Goal: Task Accomplishment & Management: Use online tool/utility

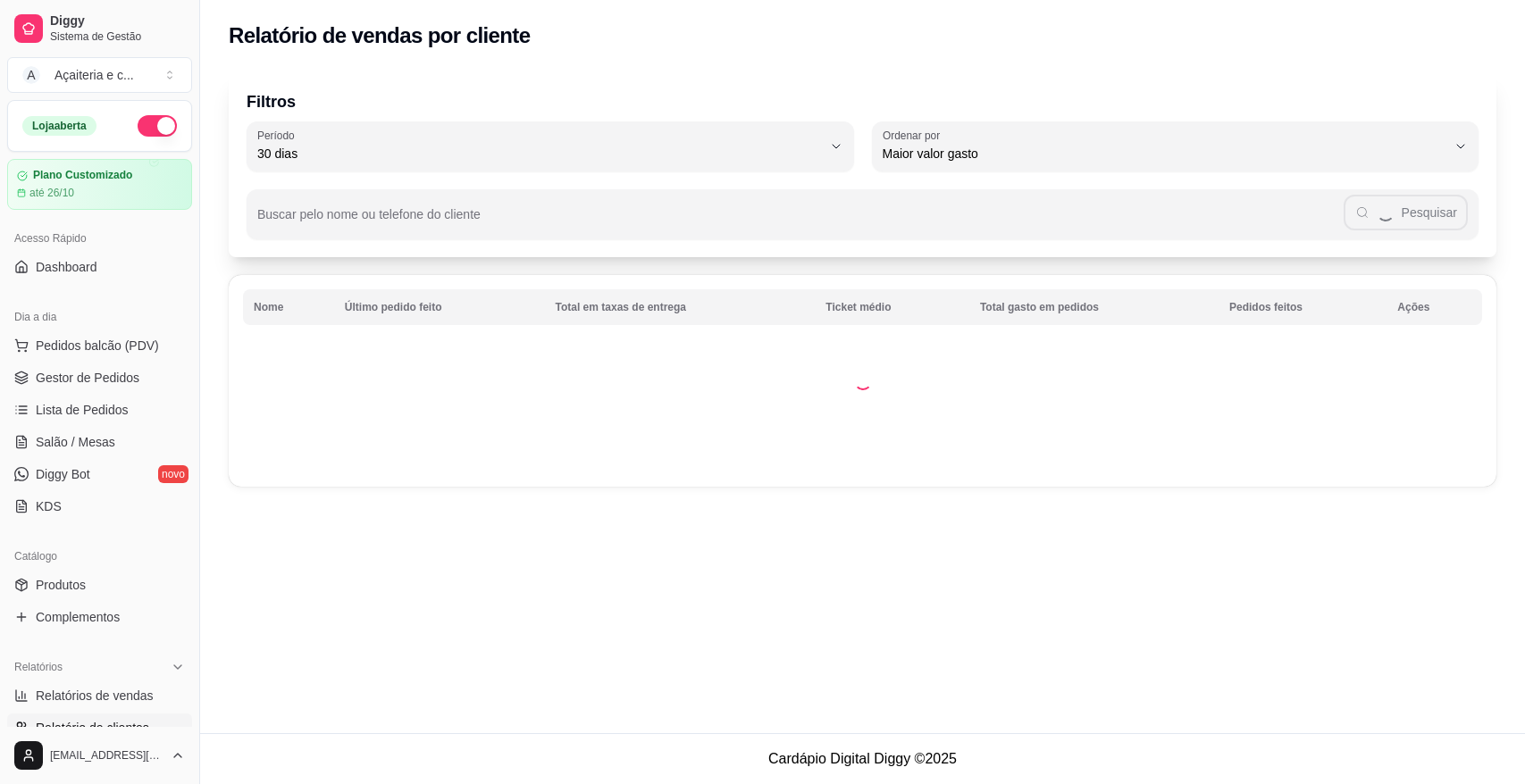
select select "30"
select select "HIGHEST_TOTAL_SPENT_WITH_ORDERS"
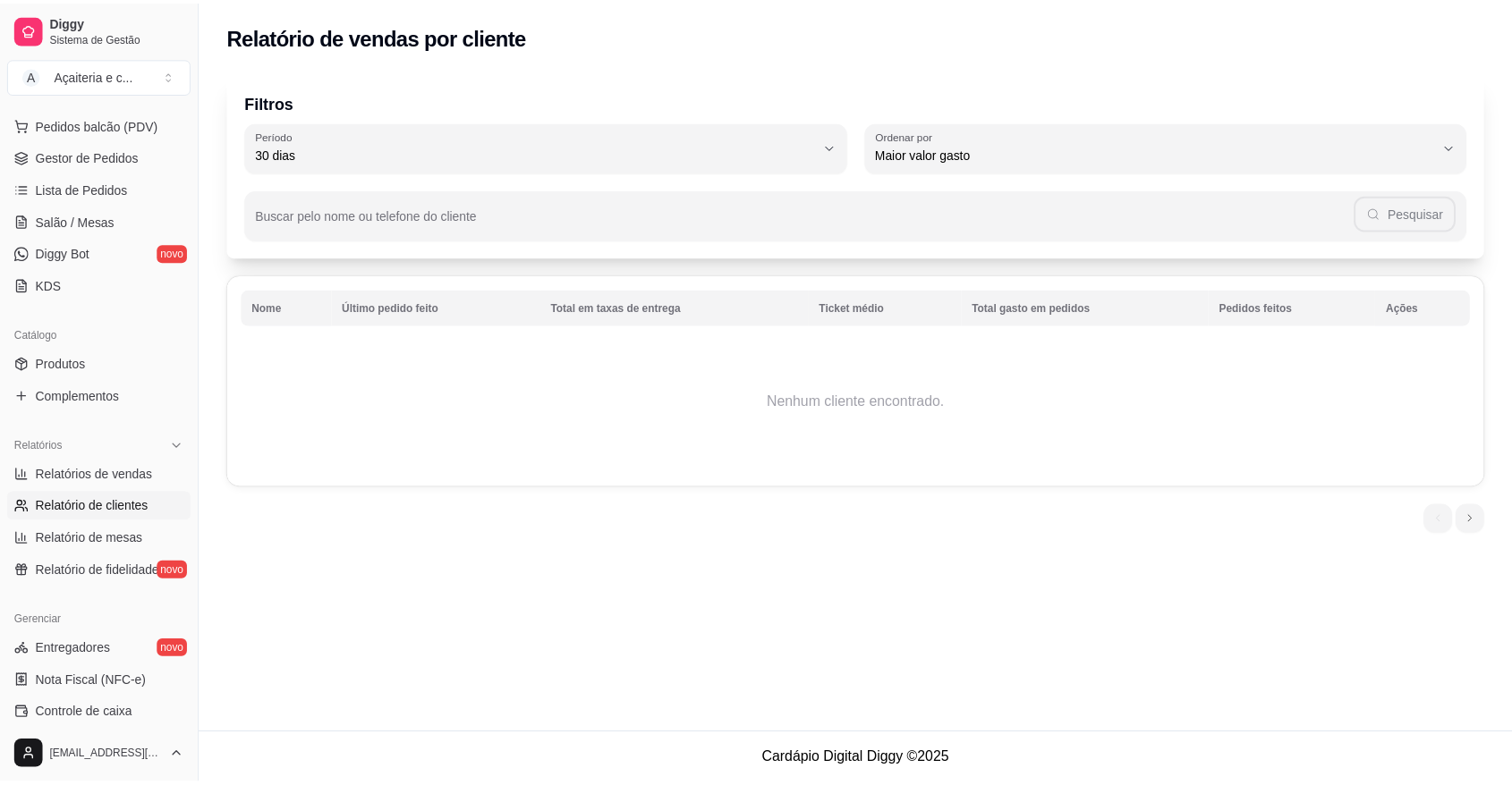
scroll to position [222, 0]
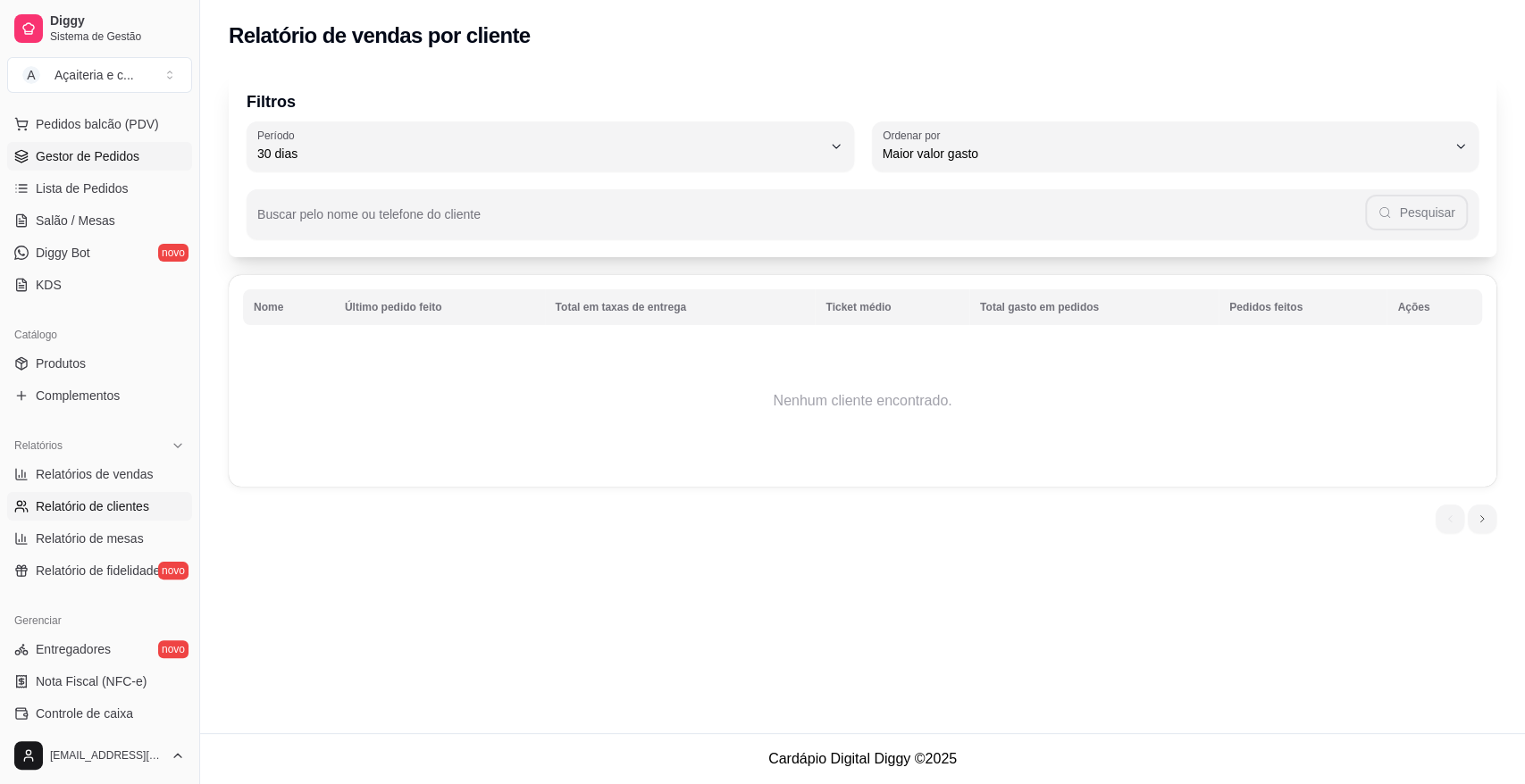
click at [107, 148] on span "Gestor de Pedidos" at bounding box center [87, 156] width 104 height 18
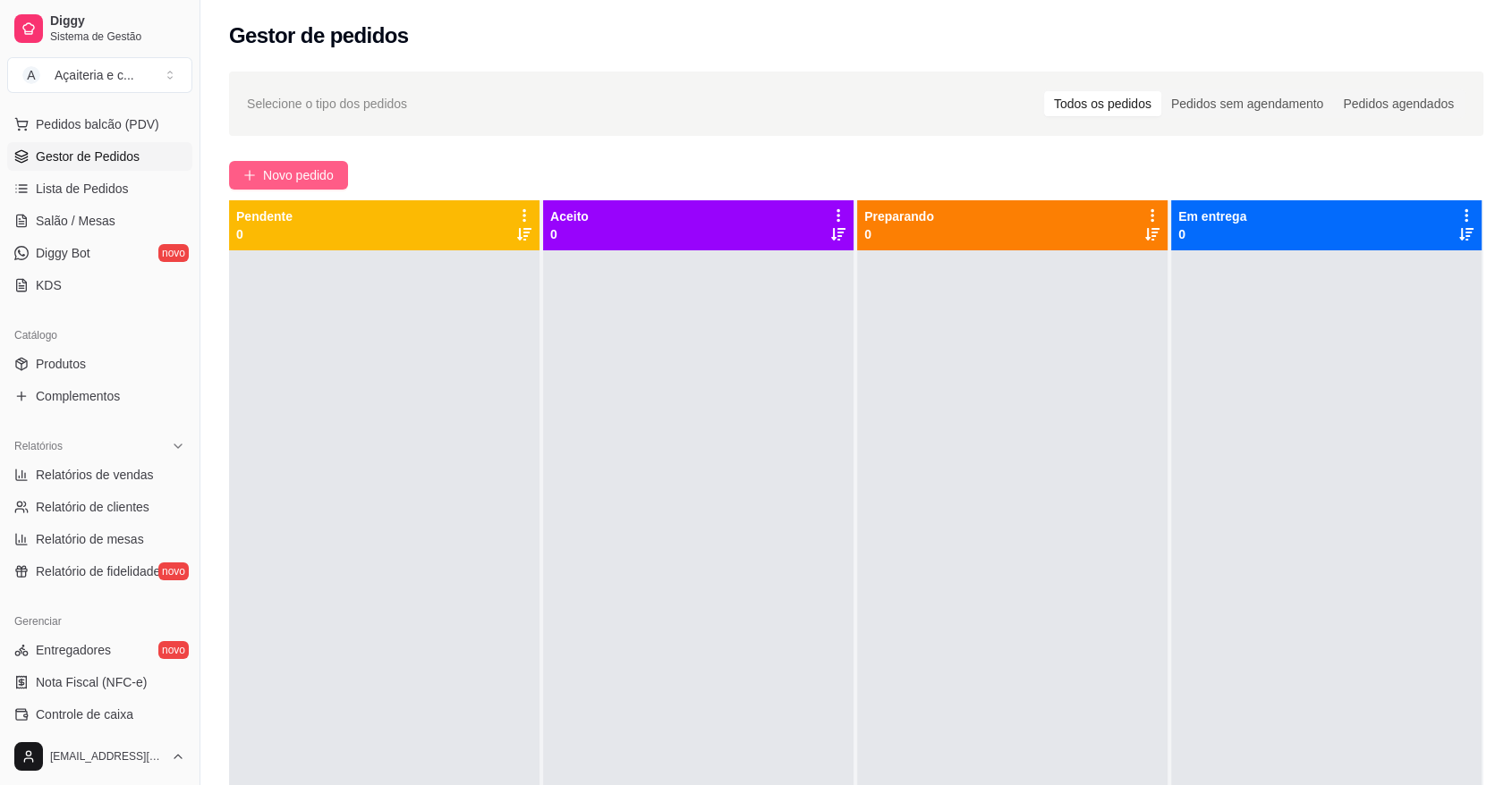
click at [304, 177] on span "Novo pedido" at bounding box center [299, 175] width 71 height 20
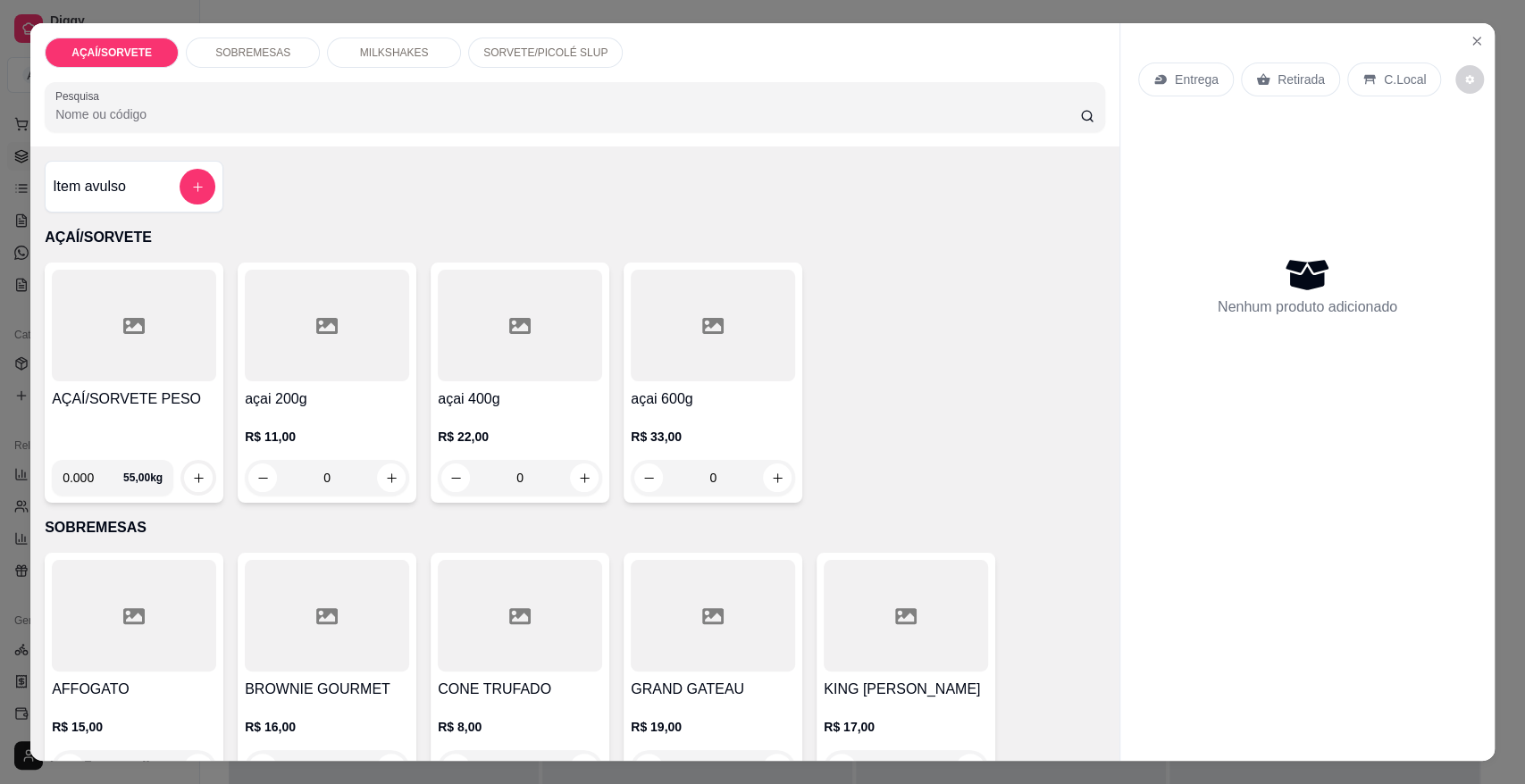
click at [124, 398] on h4 "AÇAÍ/SORVETE PESO" at bounding box center [133, 399] width 164 height 21
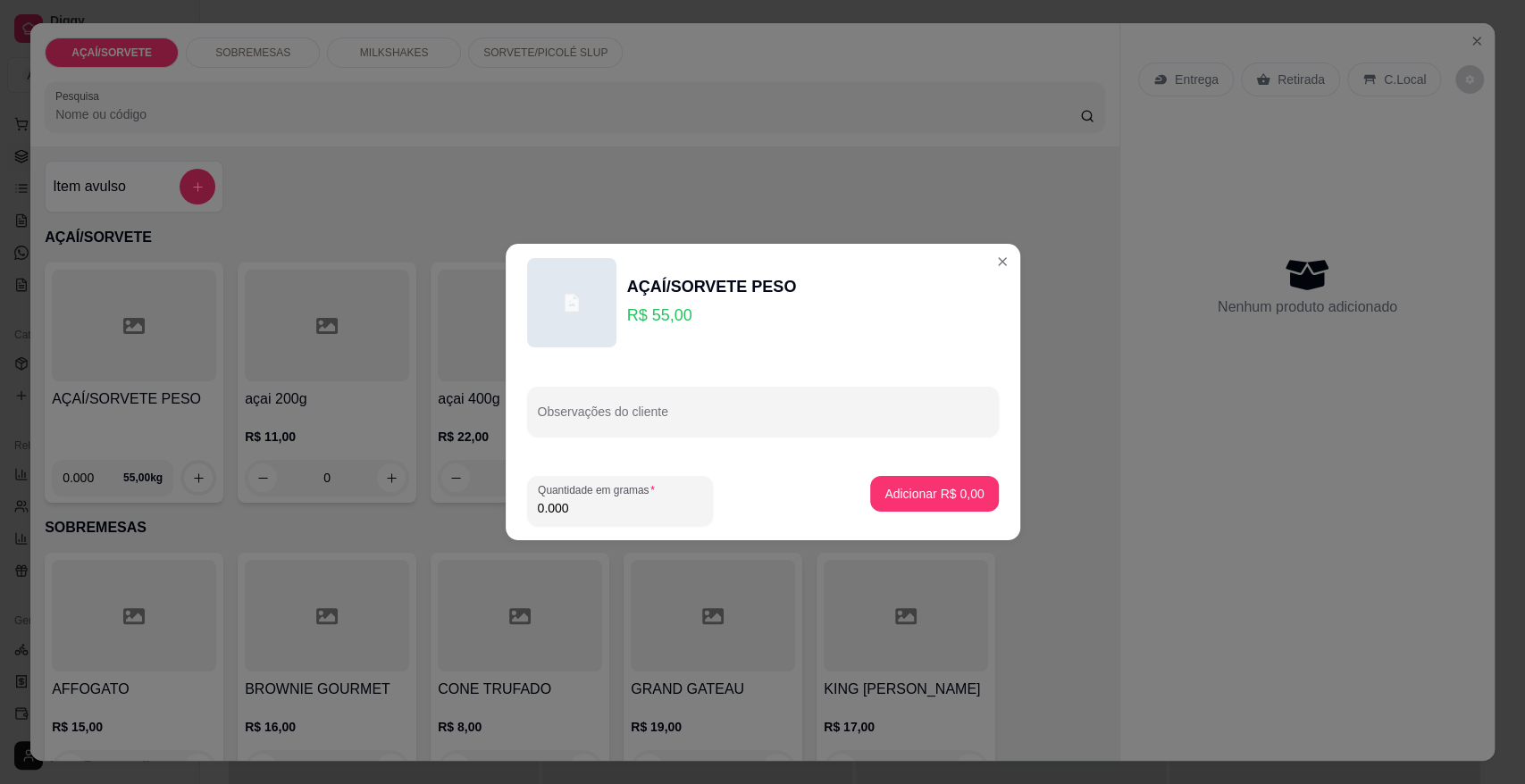
click at [598, 505] on input "0.000" at bounding box center [619, 508] width 164 height 18
type input "0.369"
click at [951, 500] on p "Adicionar R$ 20,30" at bounding box center [931, 494] width 104 height 17
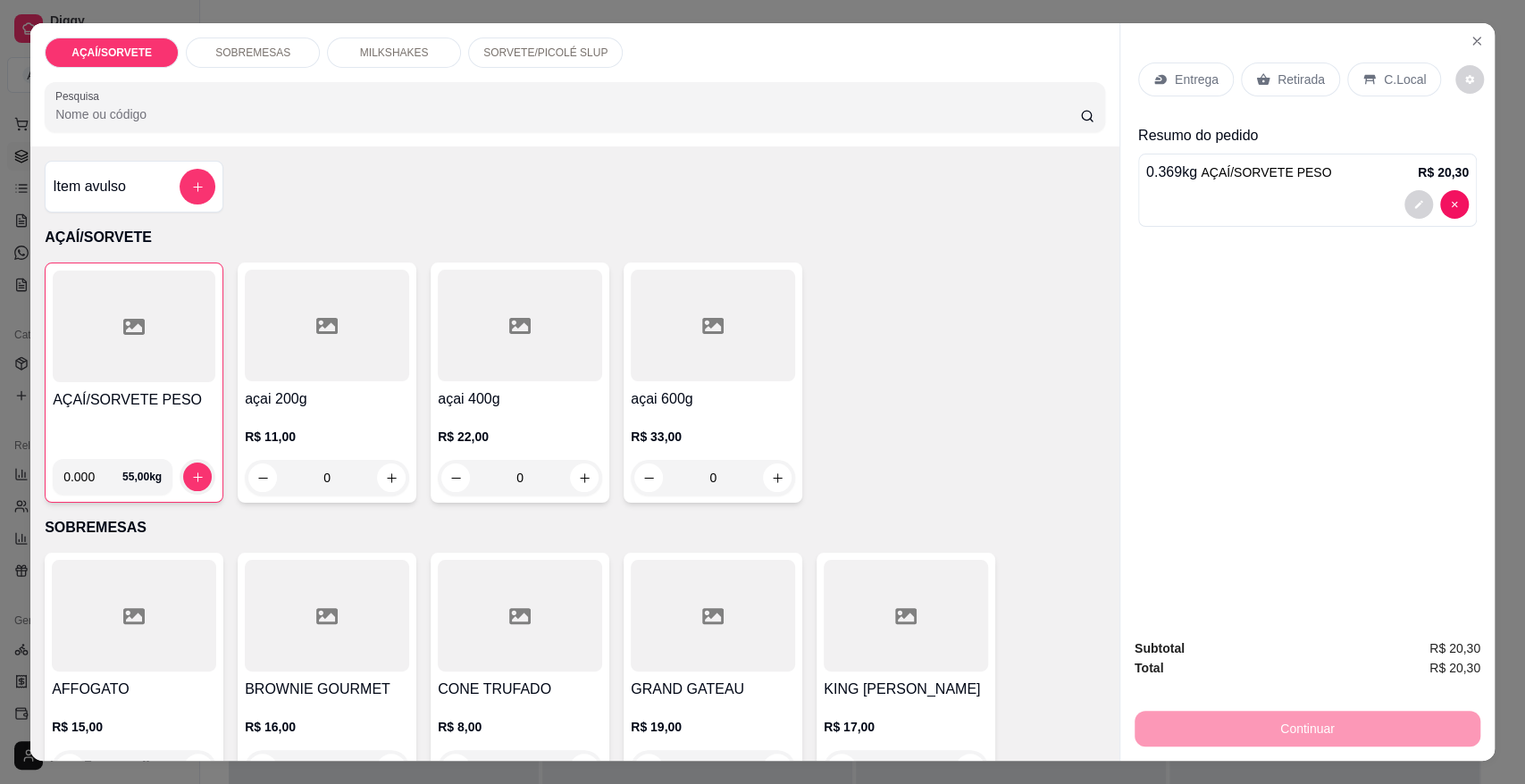
click at [1315, 81] on div "Retirada" at bounding box center [1289, 79] width 99 height 34
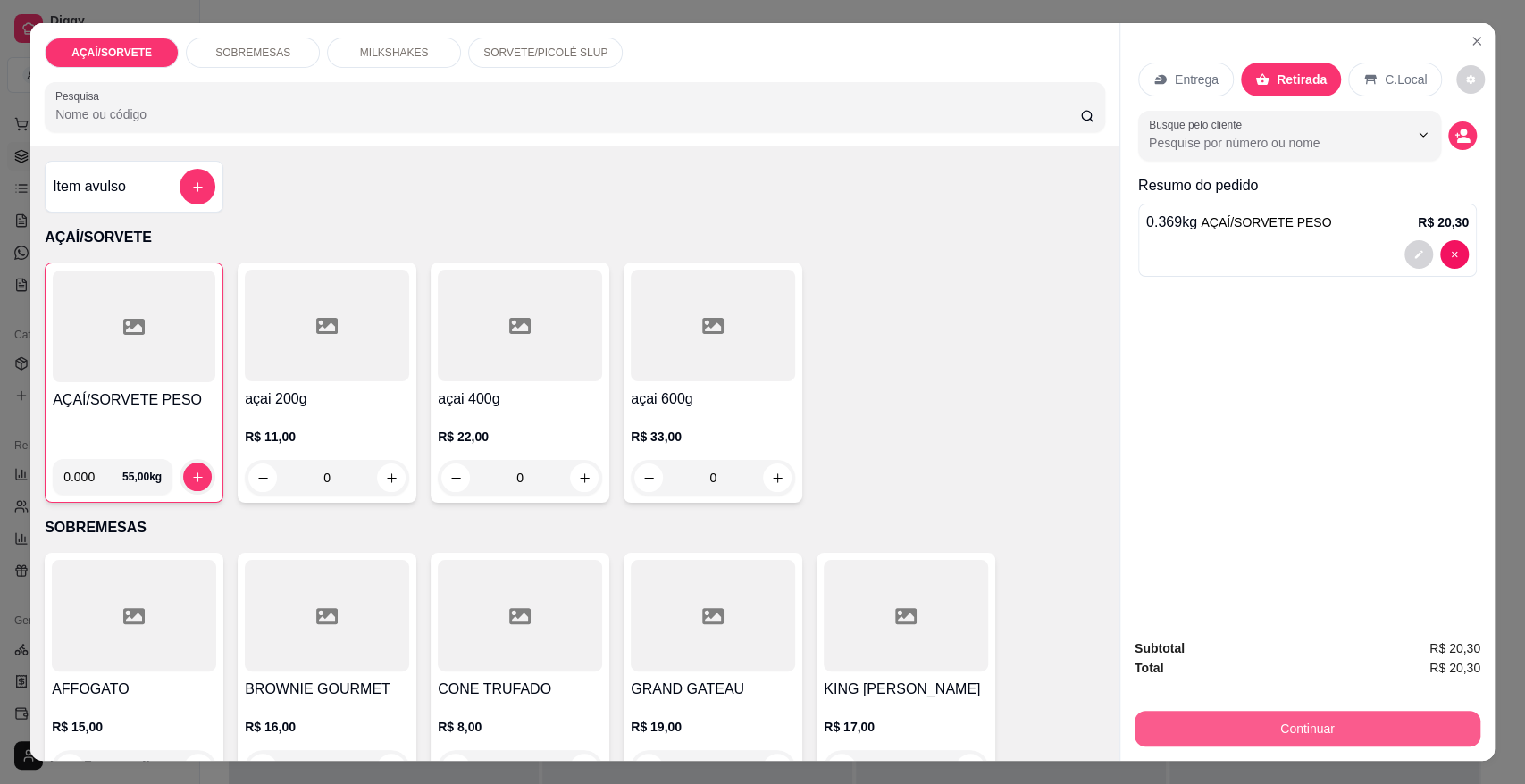
click at [1351, 738] on button "Continuar" at bounding box center [1307, 728] width 346 height 35
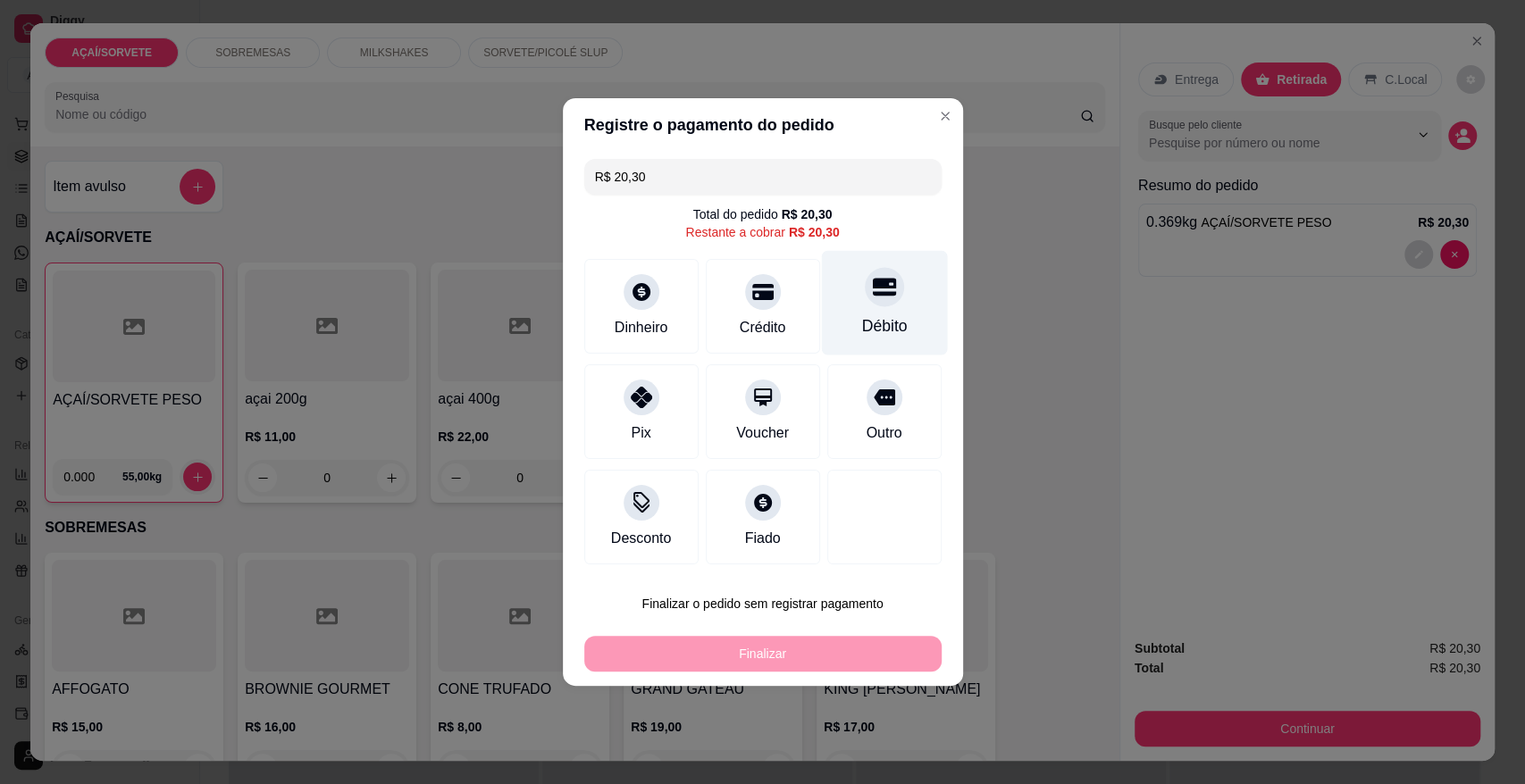
click at [850, 298] on div "Débito" at bounding box center [883, 303] width 126 height 104
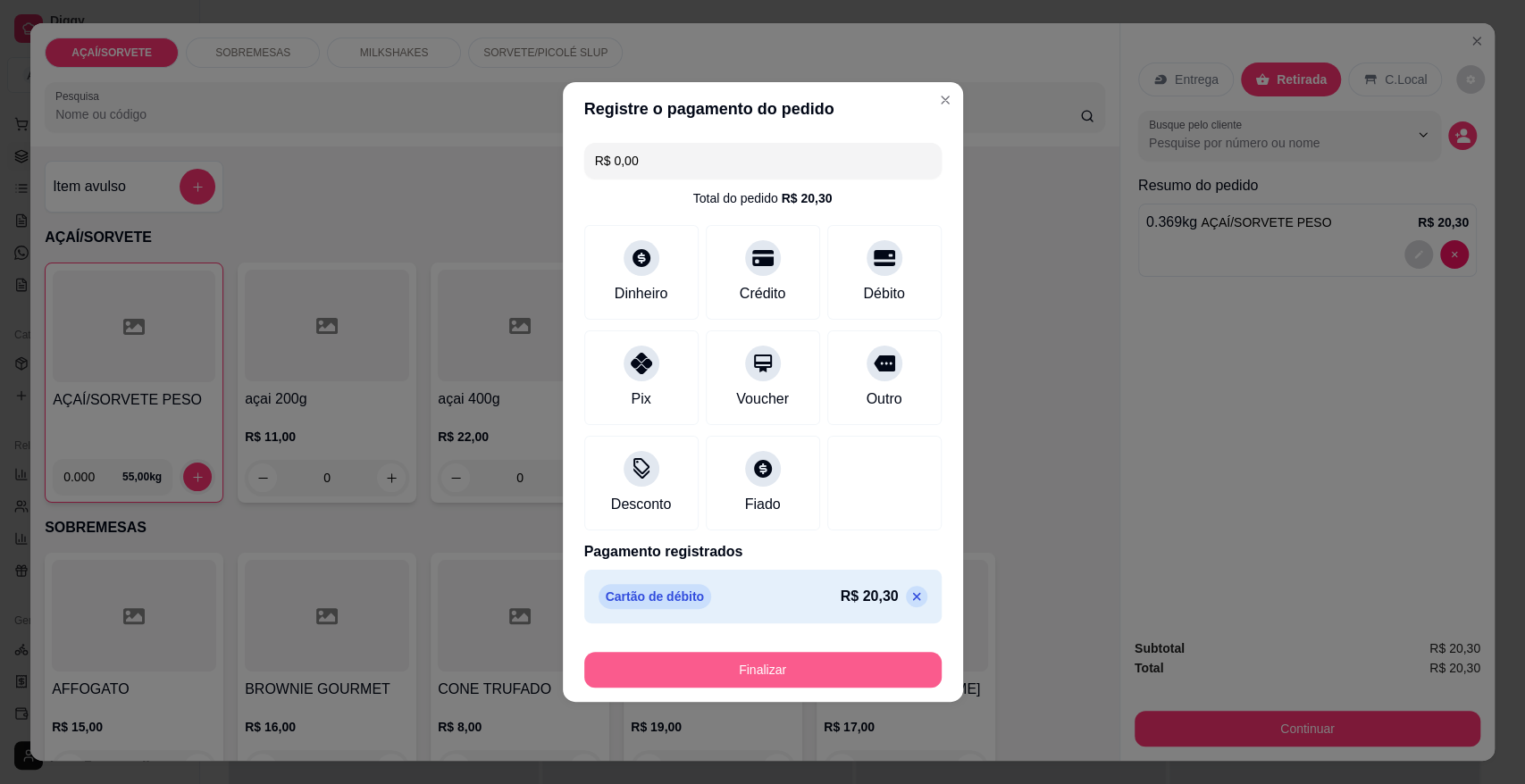
click at [781, 672] on button "Finalizar" at bounding box center [762, 669] width 358 height 35
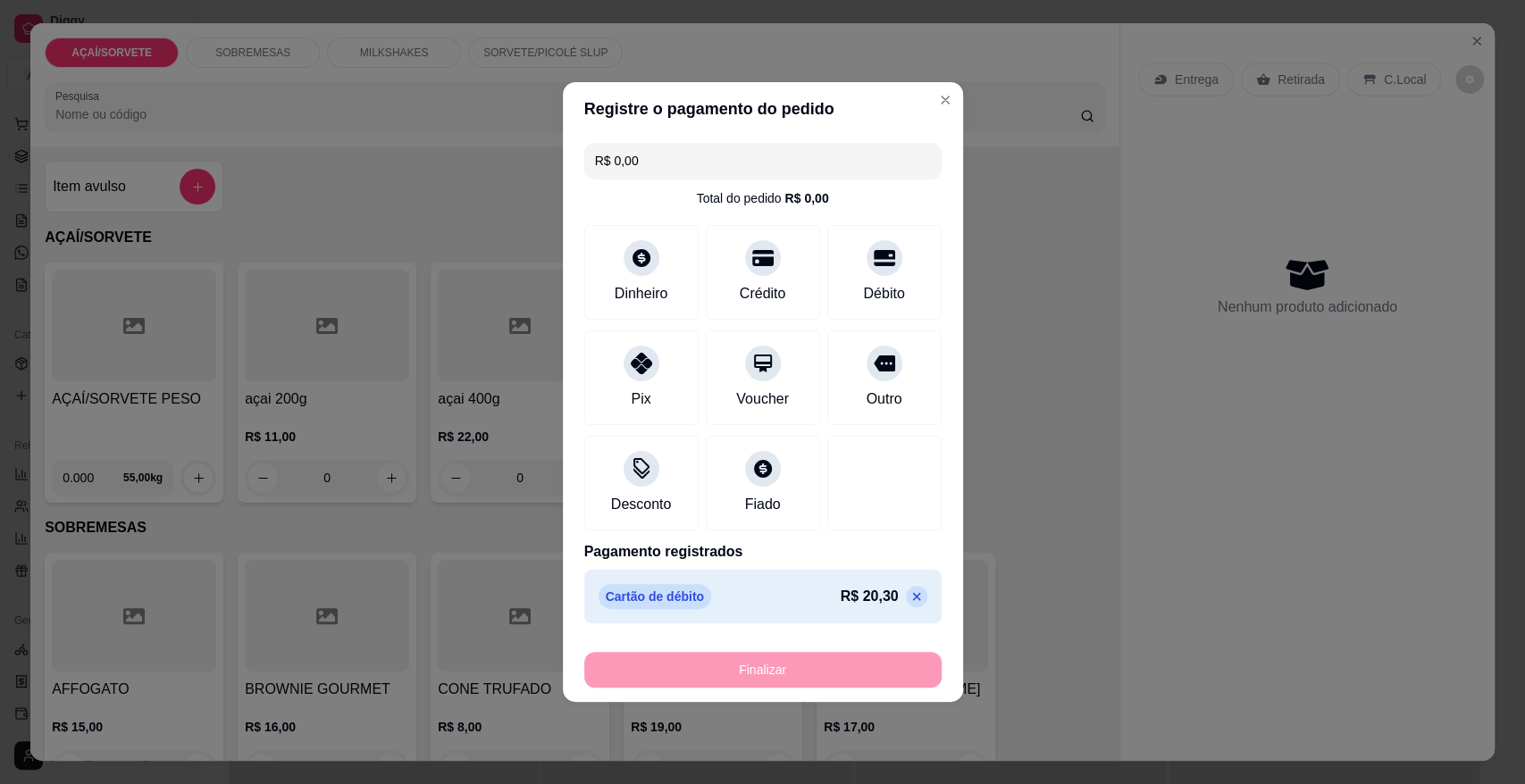
type input "-R$ 20,30"
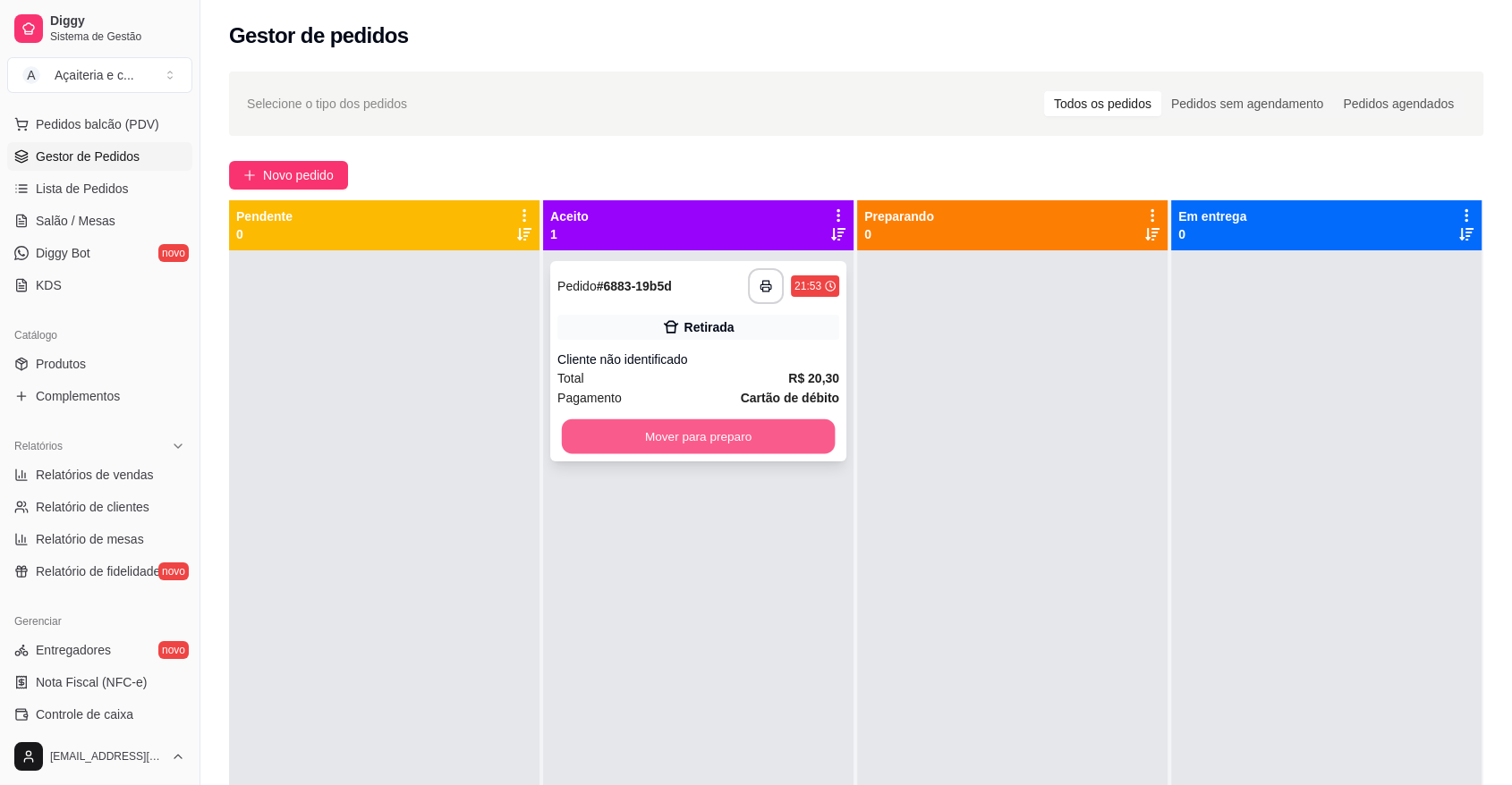
click at [760, 440] on button "Mover para preparo" at bounding box center [698, 437] width 274 height 35
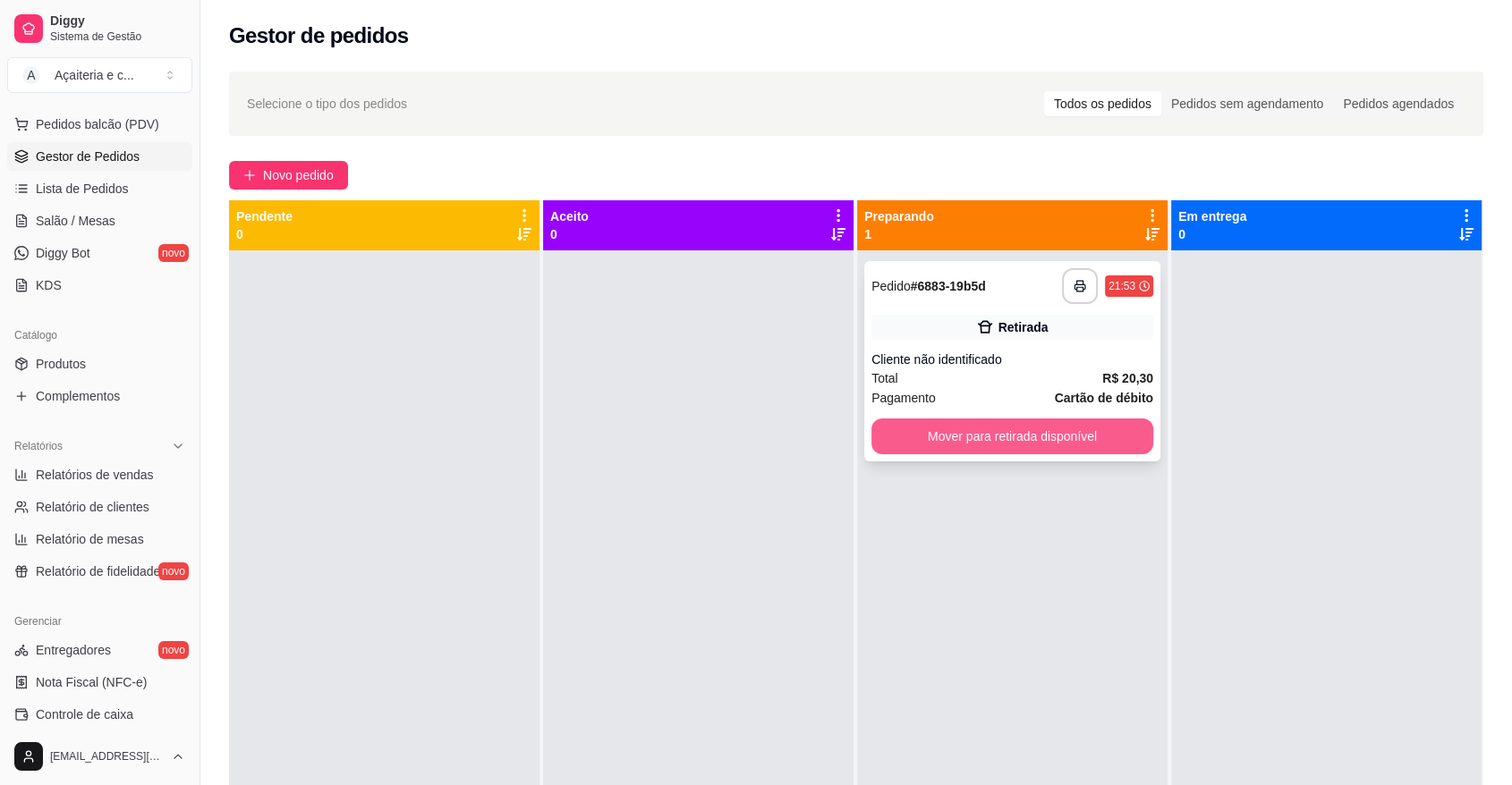
click at [1016, 423] on button "Mover para retirada disponível" at bounding box center [1013, 436] width 282 height 36
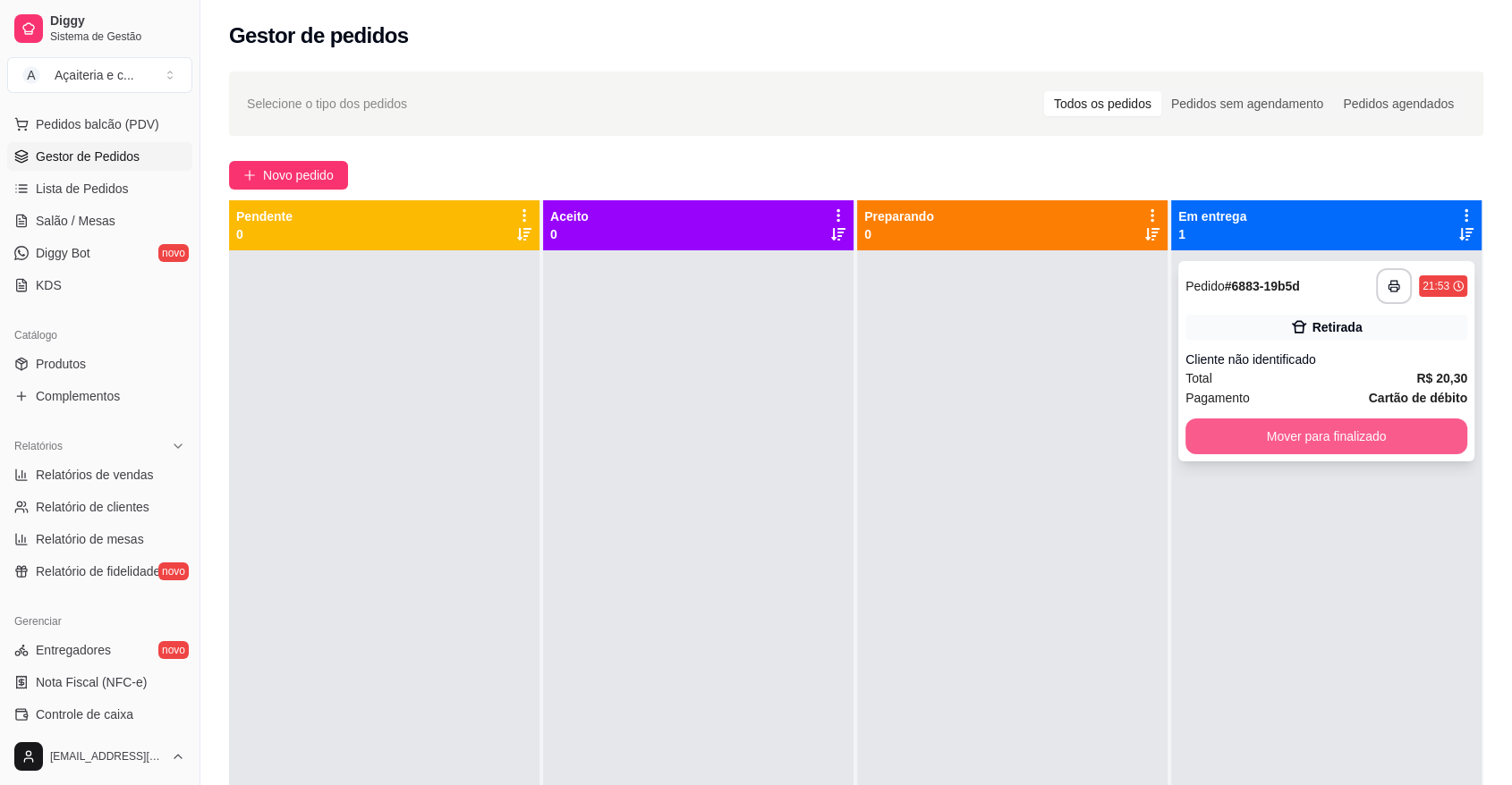
click at [1189, 435] on button "Mover para finalizado" at bounding box center [1327, 436] width 282 height 36
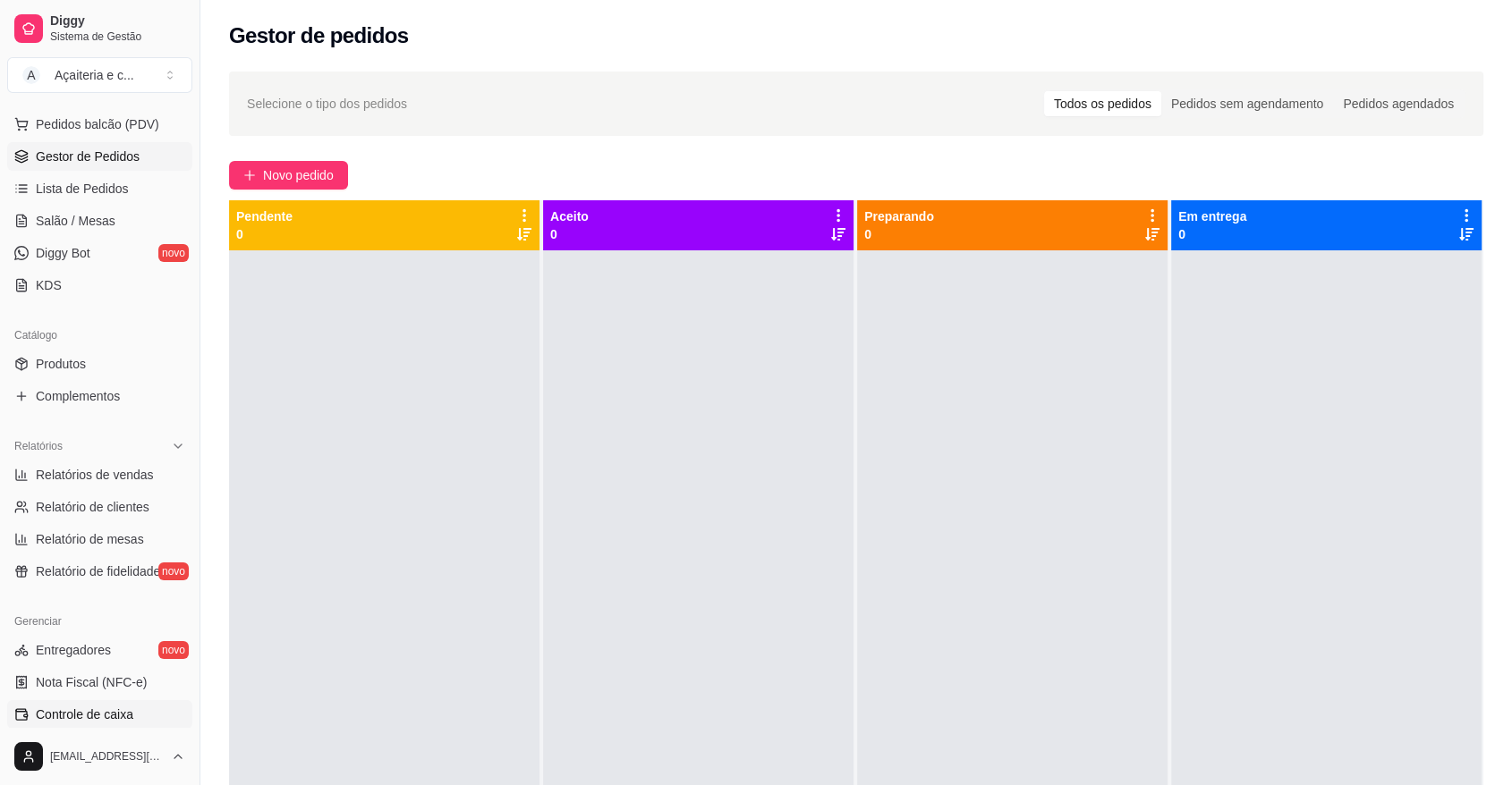
click at [143, 726] on link "Controle de caixa" at bounding box center [99, 715] width 185 height 29
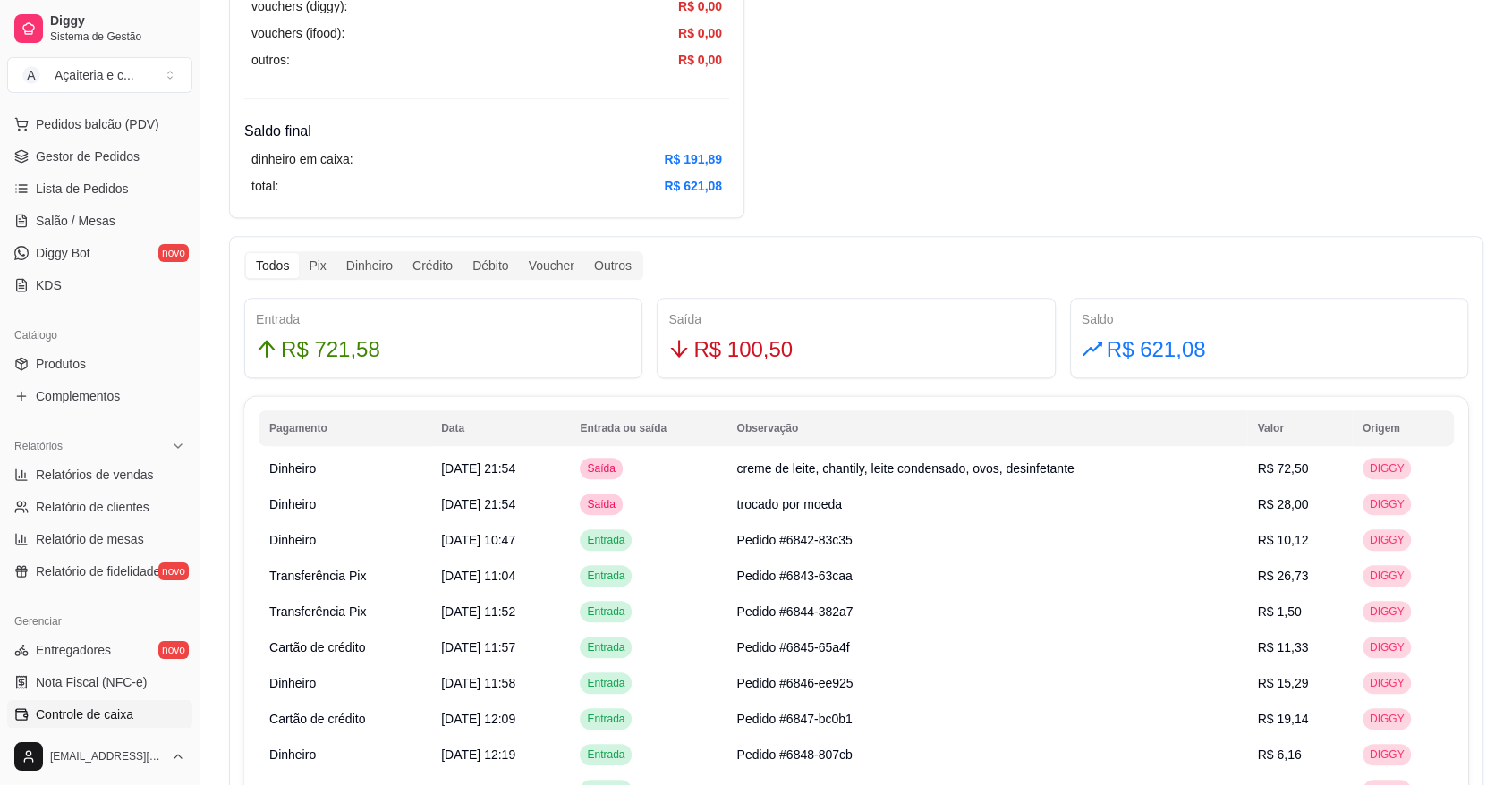
scroll to position [812, 0]
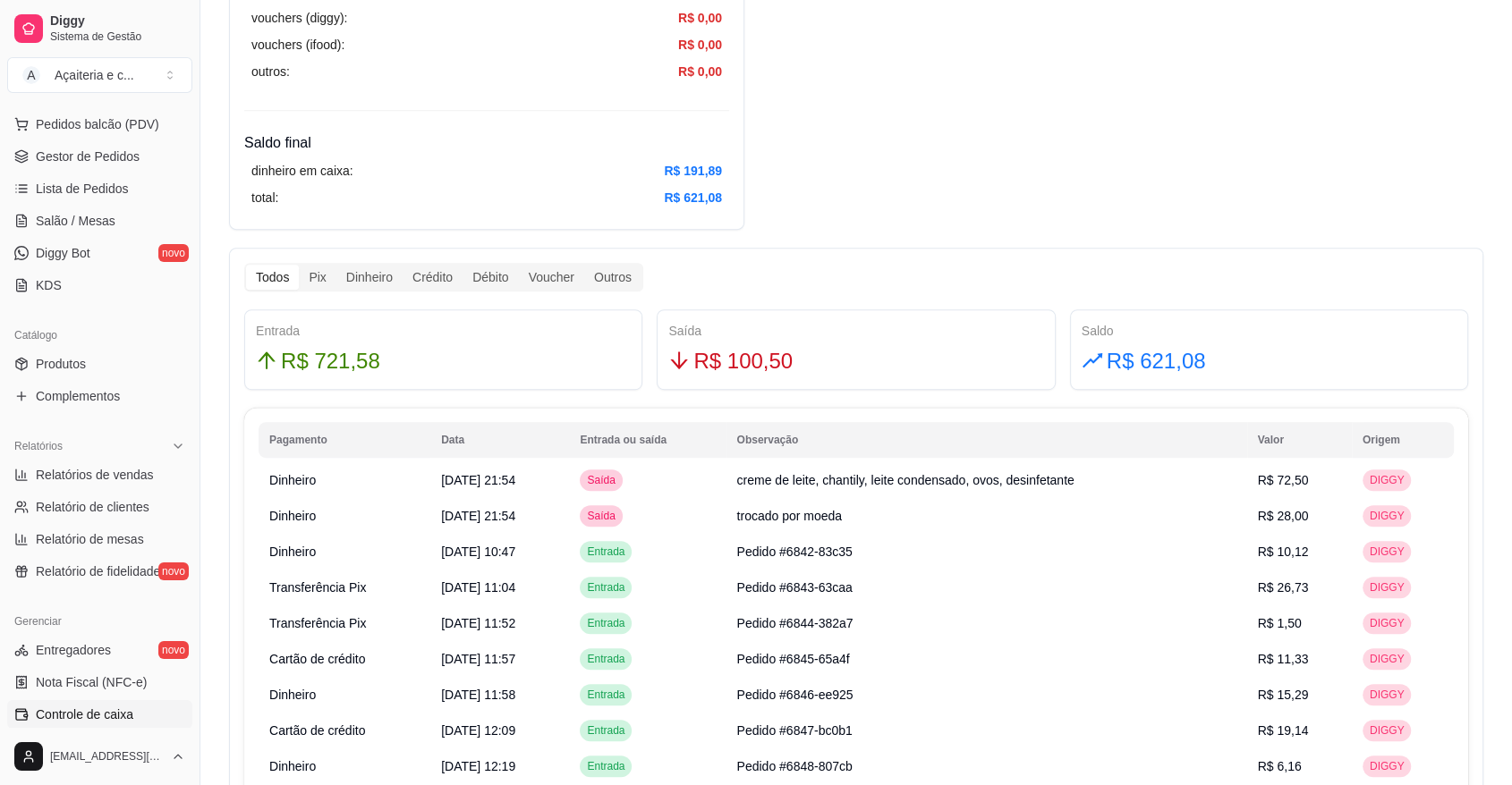
click at [160, 716] on link "Controle de caixa" at bounding box center [99, 715] width 185 height 29
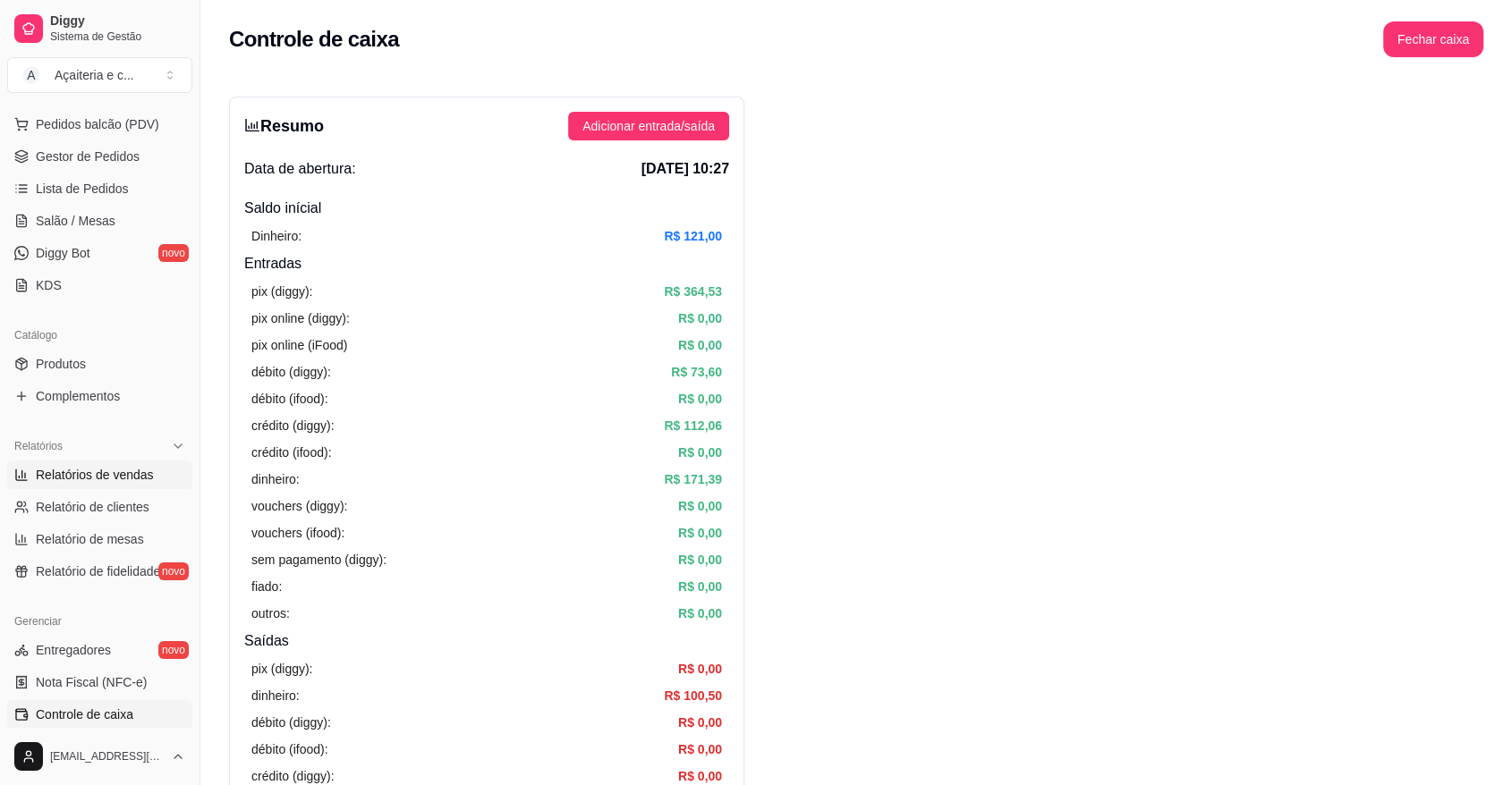
click at [109, 468] on span "Relatórios de vendas" at bounding box center [94, 475] width 118 height 18
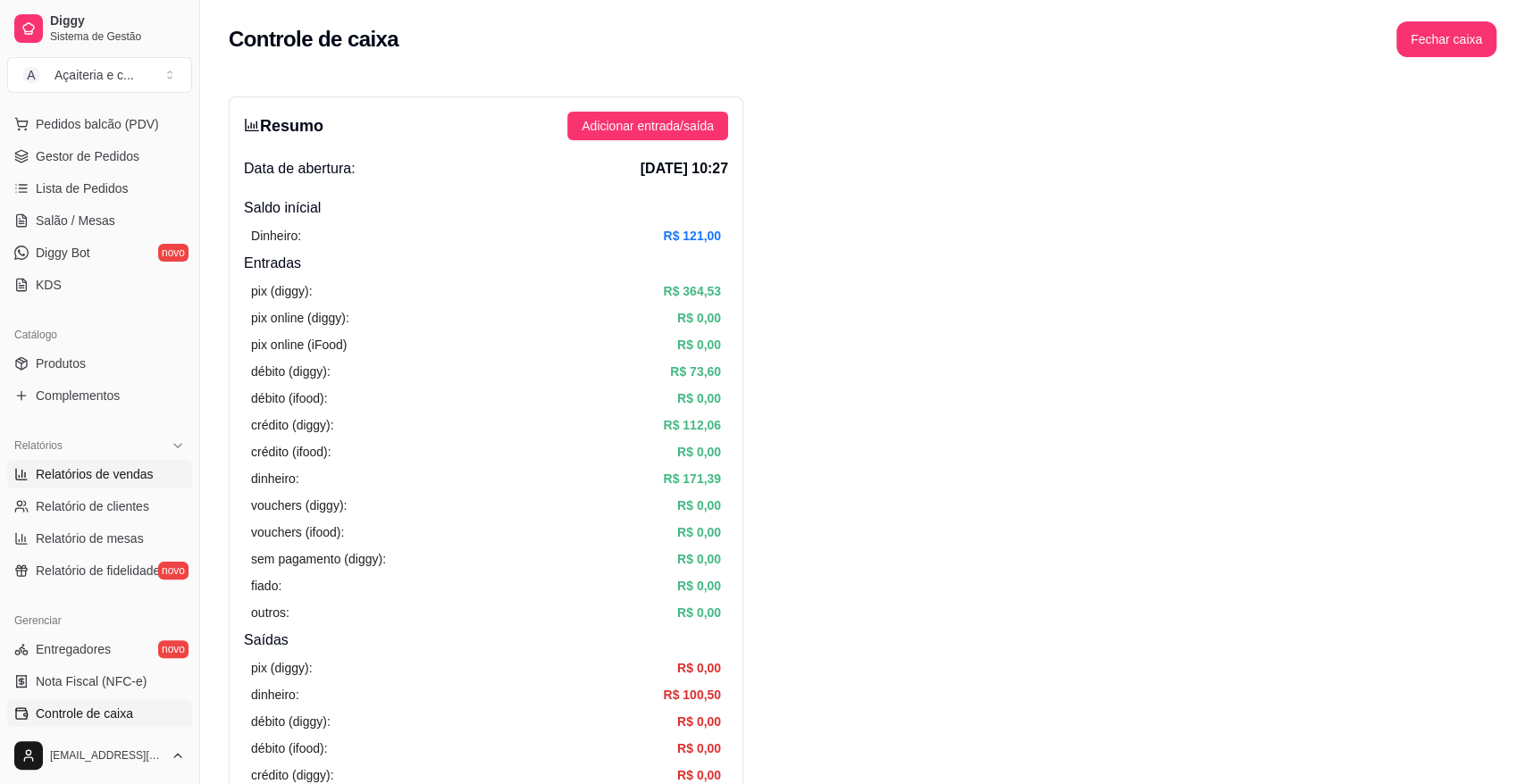
select select "ALL"
select select "0"
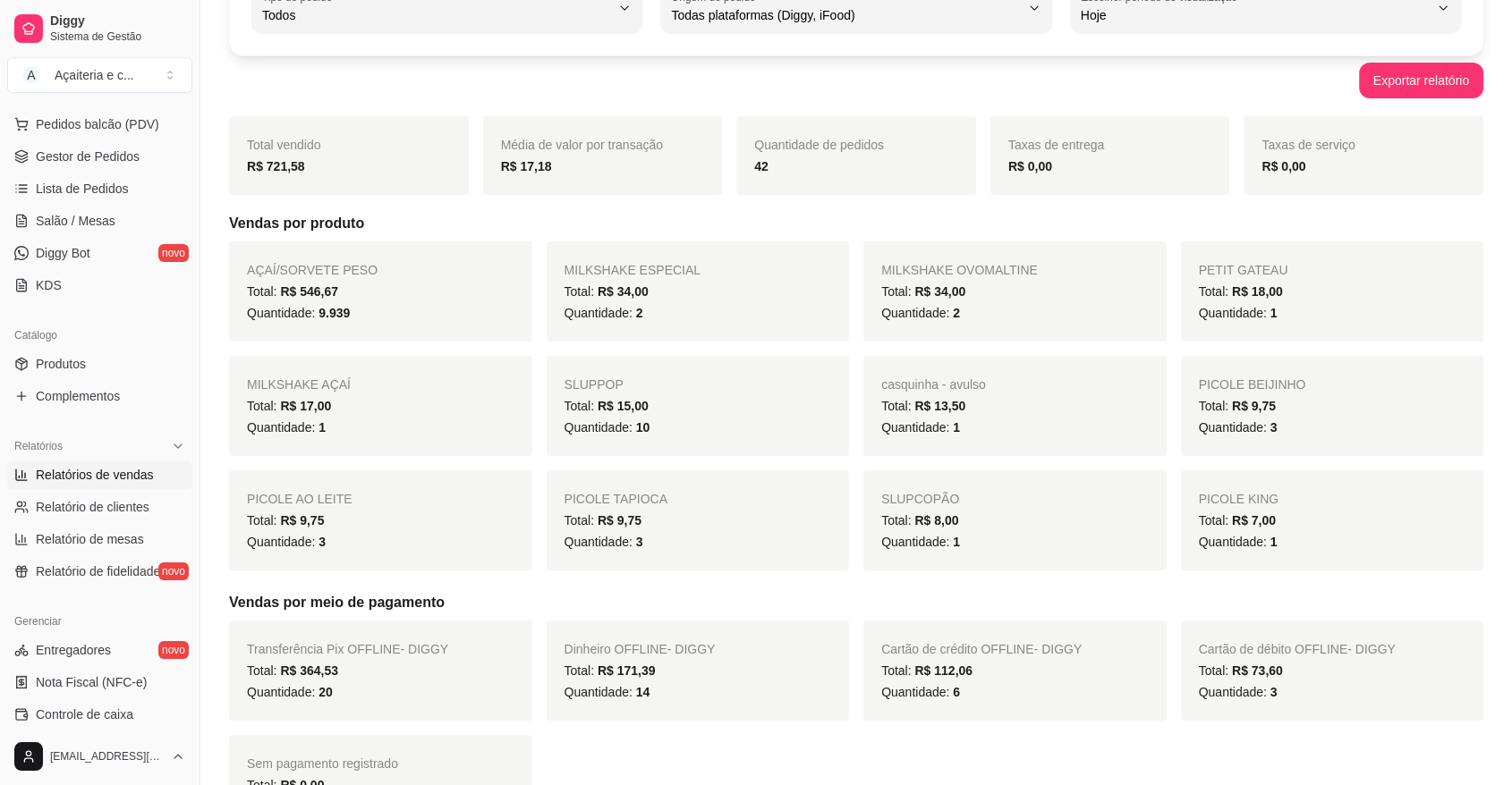
scroll to position [143, 0]
click at [130, 158] on span "Gestor de Pedidos" at bounding box center [87, 156] width 104 height 18
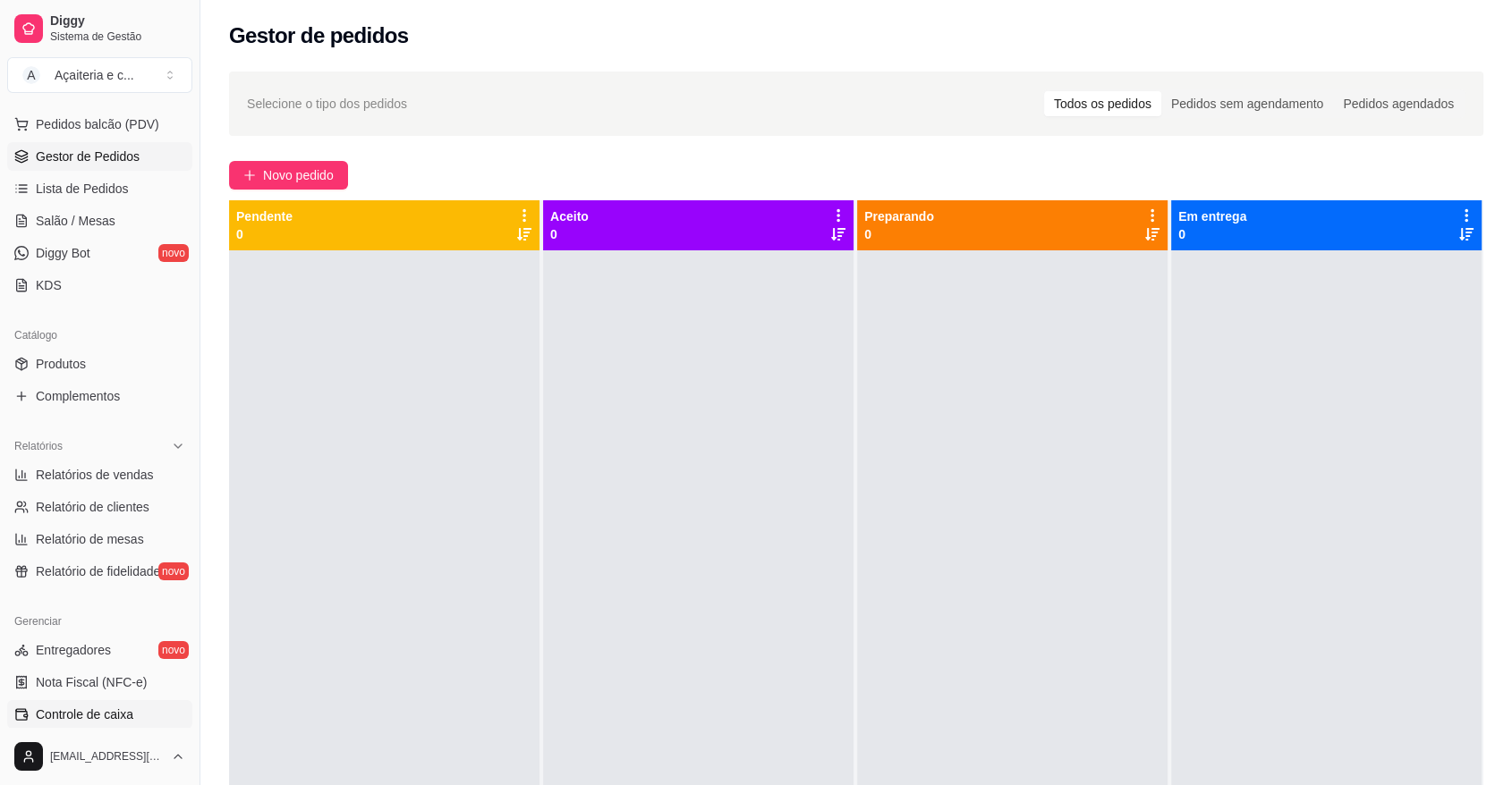
click at [143, 712] on link "Controle de caixa" at bounding box center [99, 715] width 185 height 29
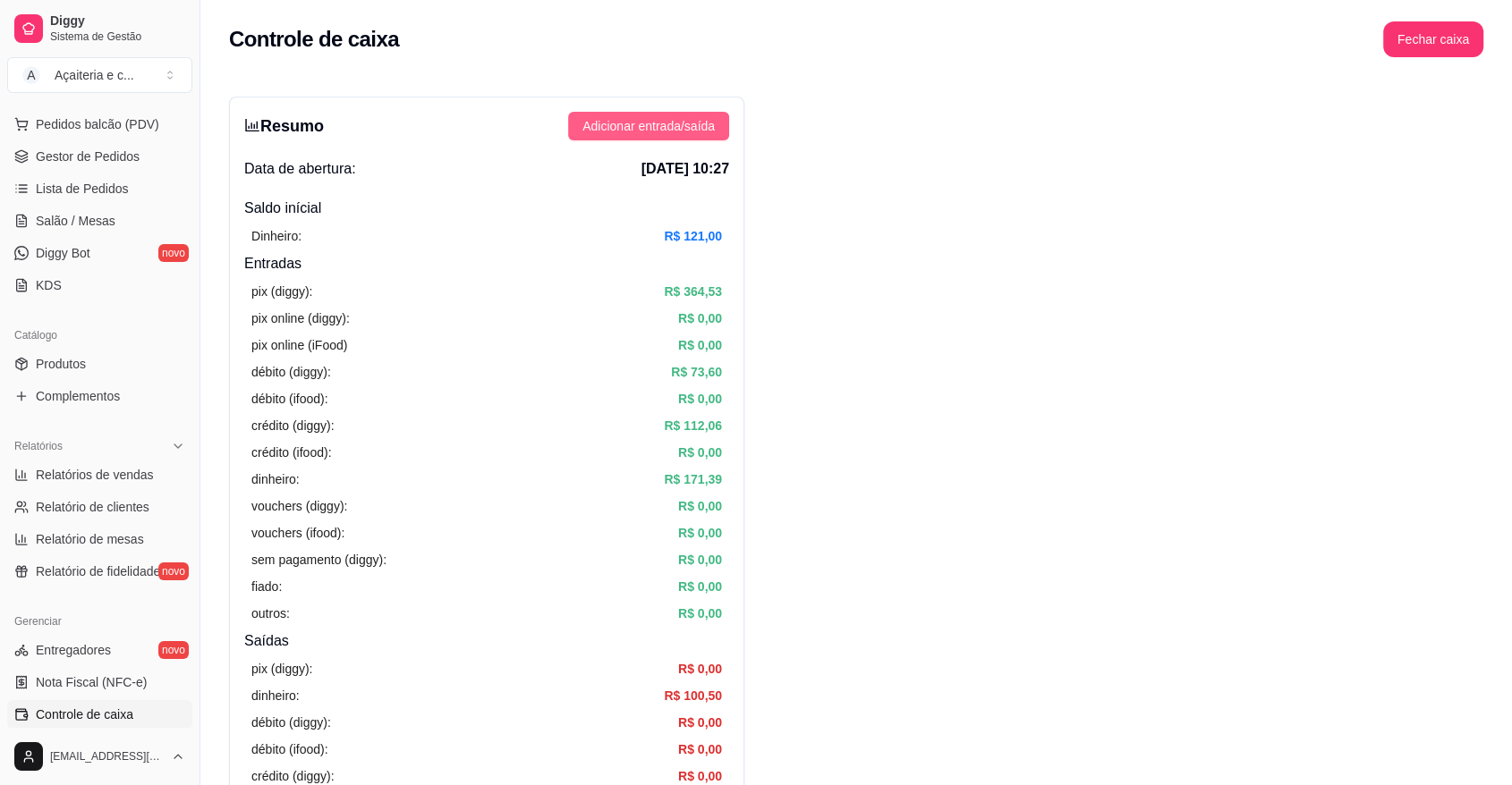
click at [659, 119] on span "Adicionar entrada/saída" at bounding box center [649, 126] width 132 height 20
click at [1392, 59] on div "Controle de caixa Fechar caixa" at bounding box center [856, 34] width 1311 height 68
click at [1417, 46] on button "Fechar caixa" at bounding box center [1433, 38] width 100 height 36
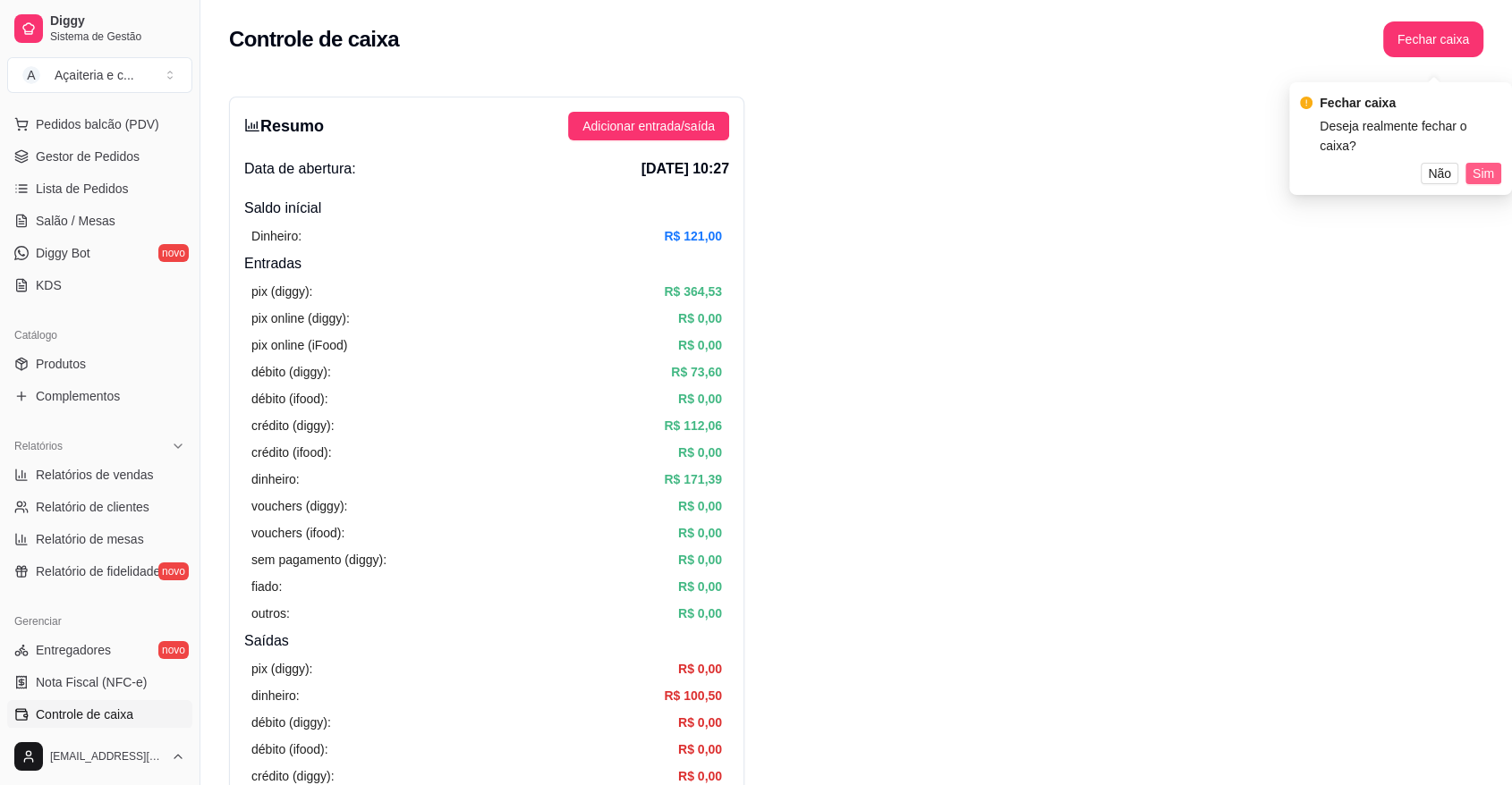
click at [1483, 164] on span "Sim" at bounding box center [1483, 174] width 21 height 20
